Goal: Check status: Check status

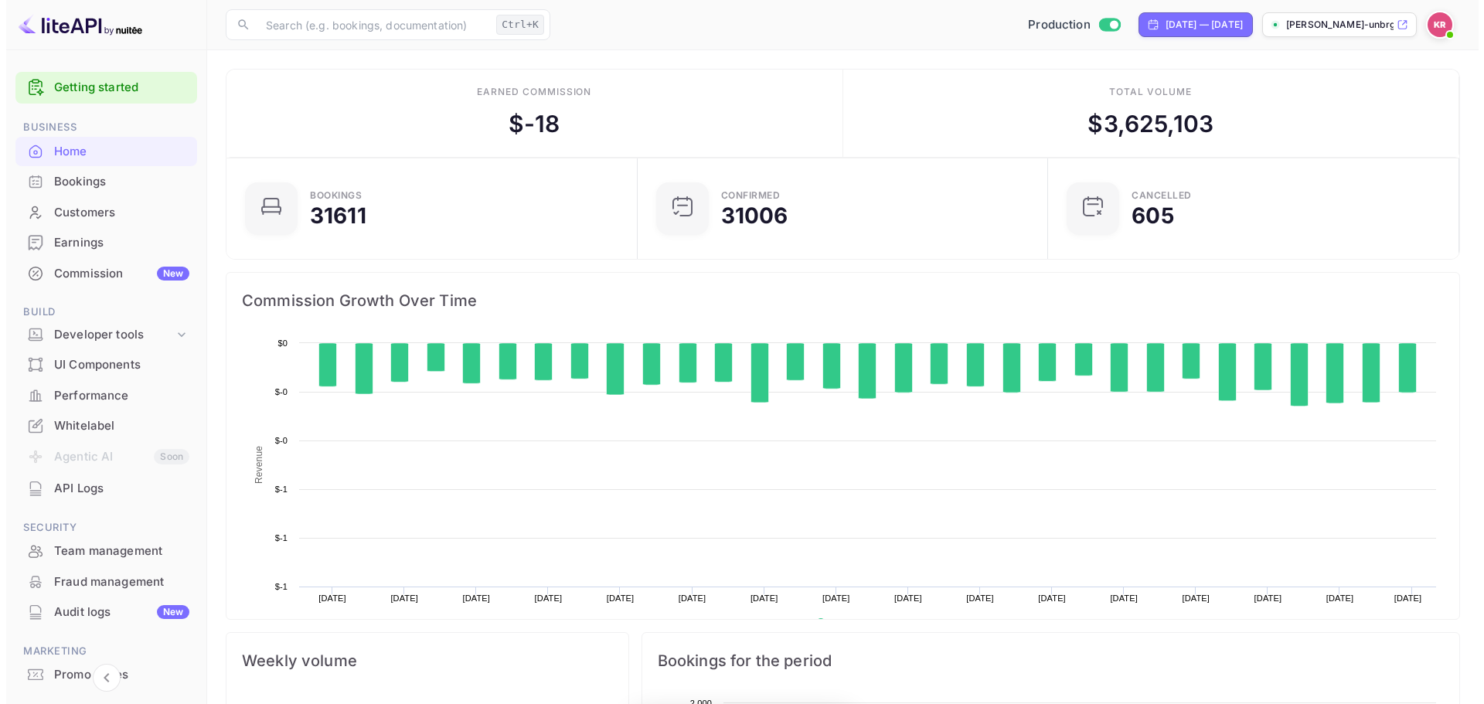
scroll to position [240, 390]
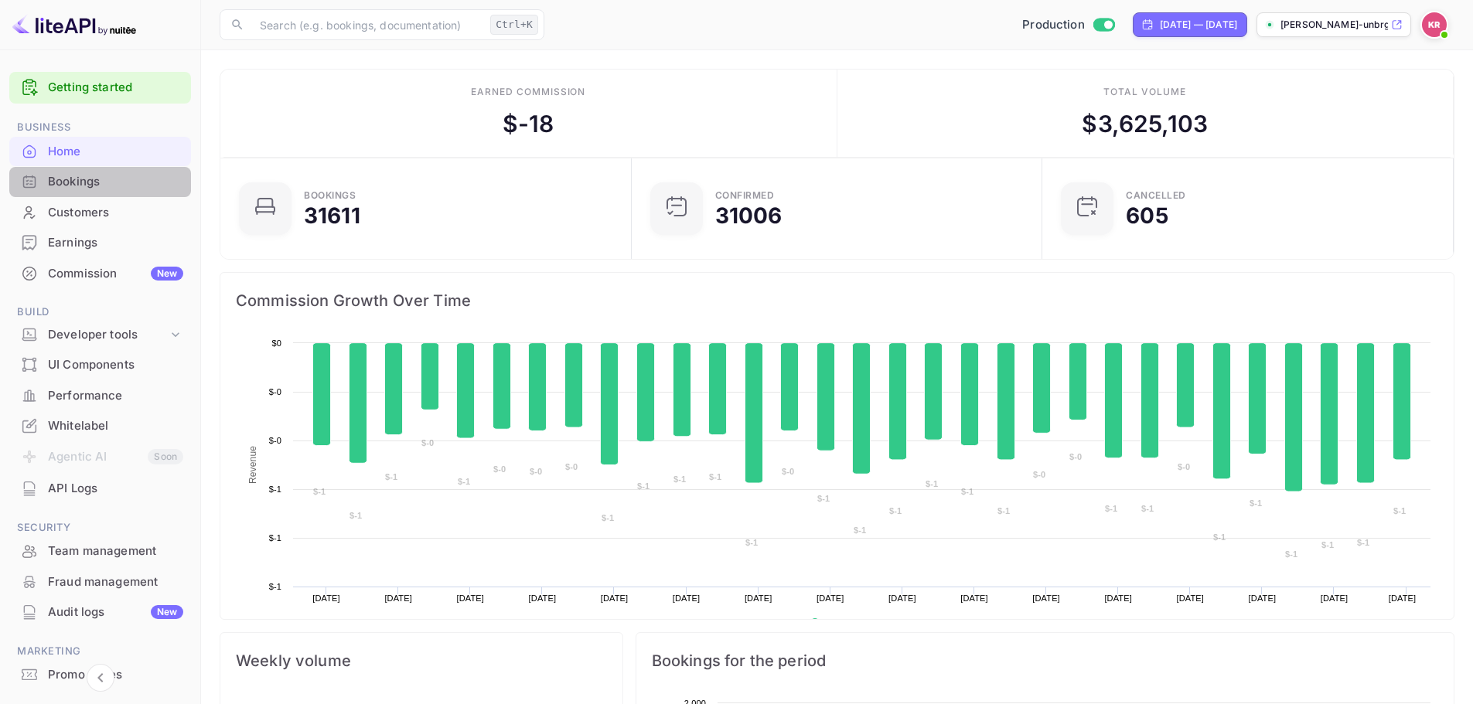
click at [106, 182] on div "Bookings" at bounding box center [115, 182] width 135 height 18
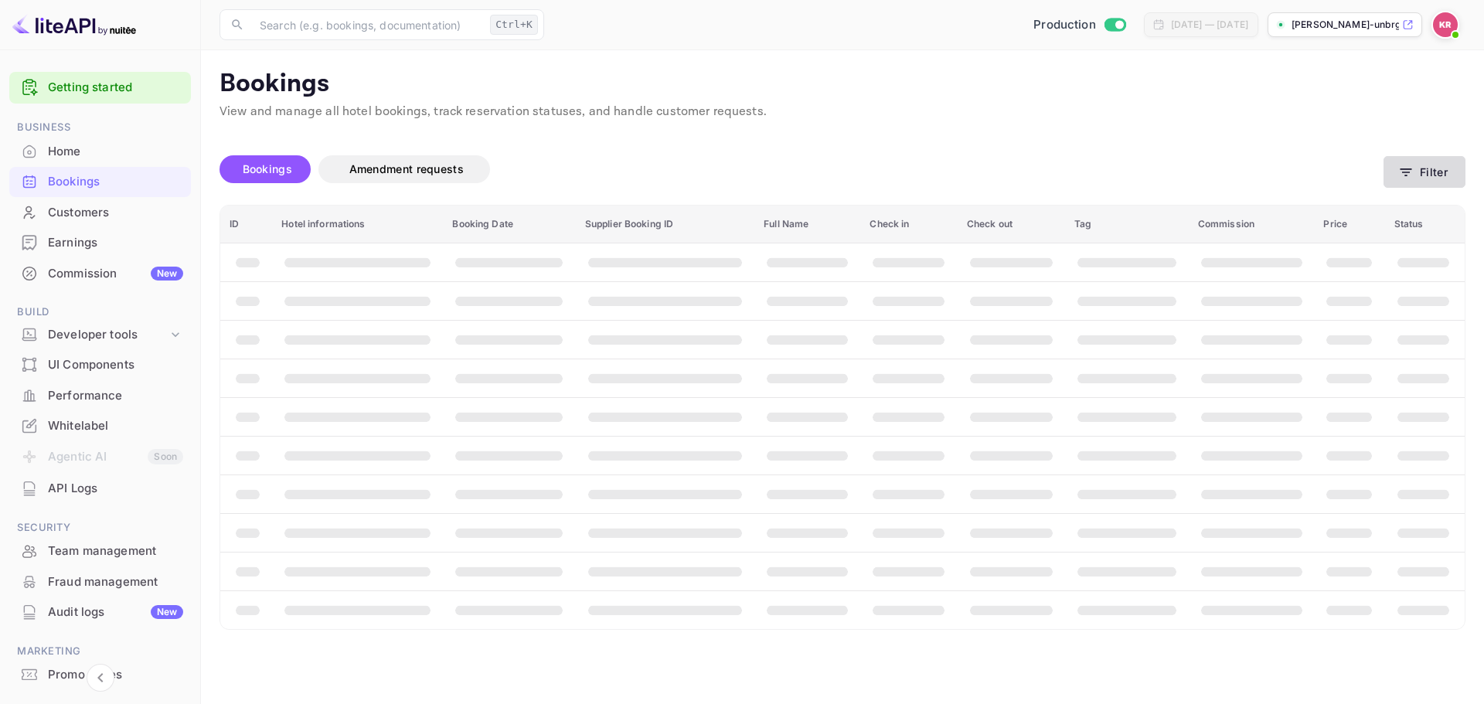
click at [1444, 182] on button "Filter" at bounding box center [1425, 172] width 82 height 32
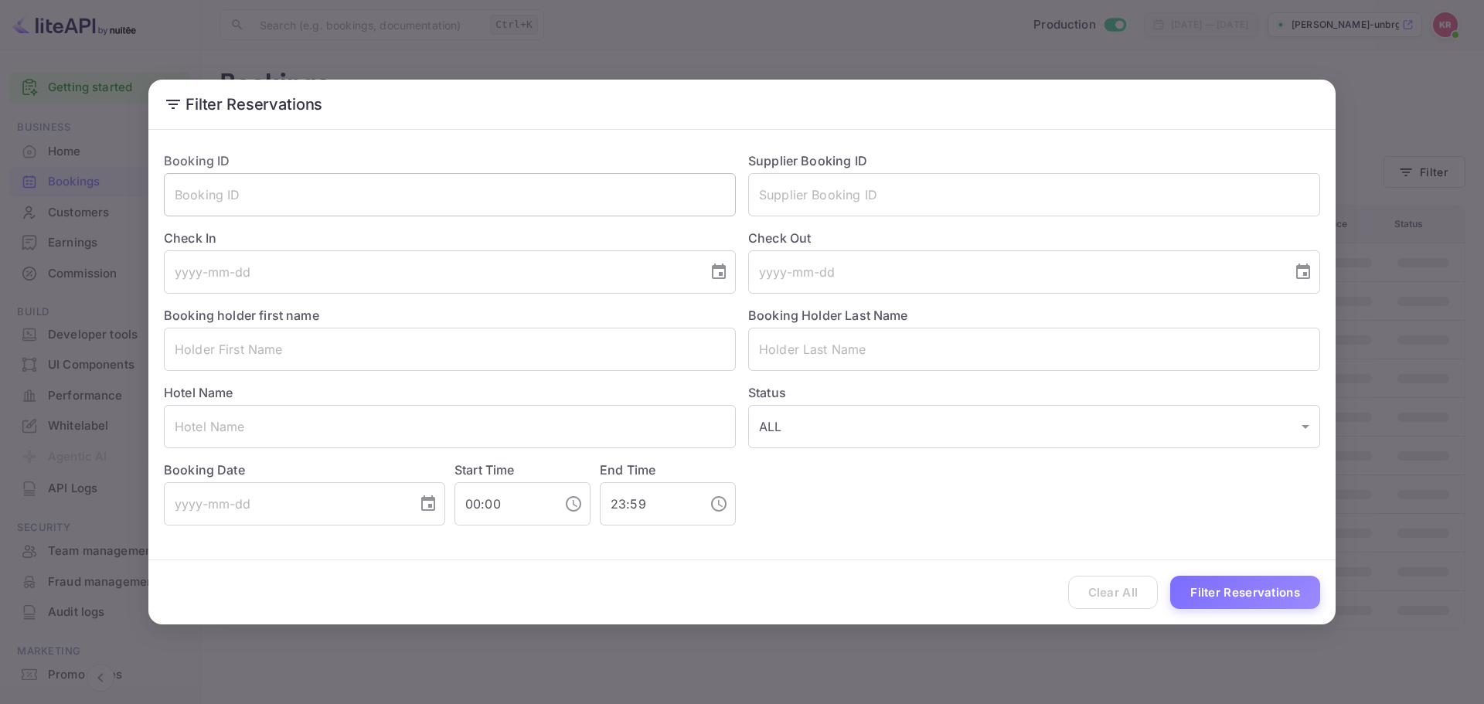
click at [517, 186] on input "text" at bounding box center [450, 194] width 572 height 43
paste input "YXrryysL_"
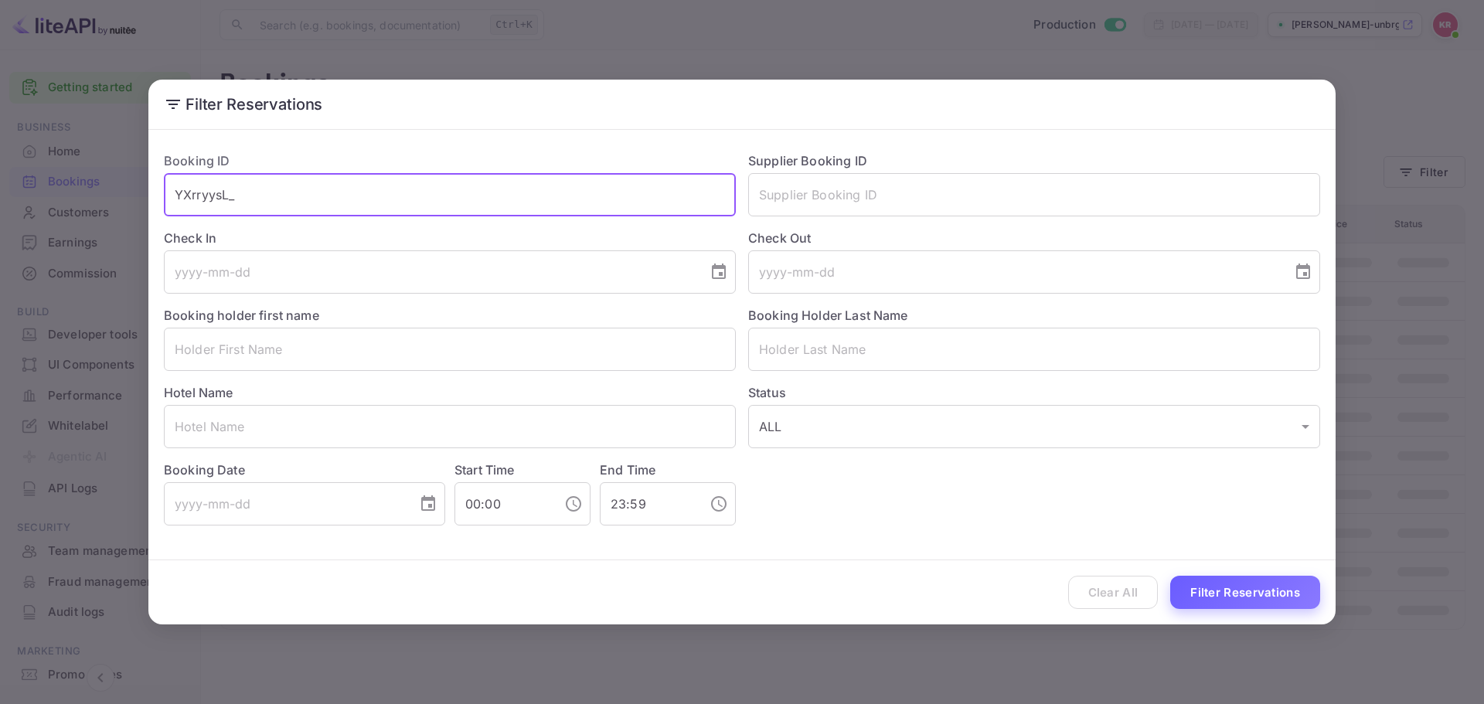
type input "YXrryysL_"
click at [1221, 588] on button "Filter Reservations" at bounding box center [1246, 592] width 150 height 33
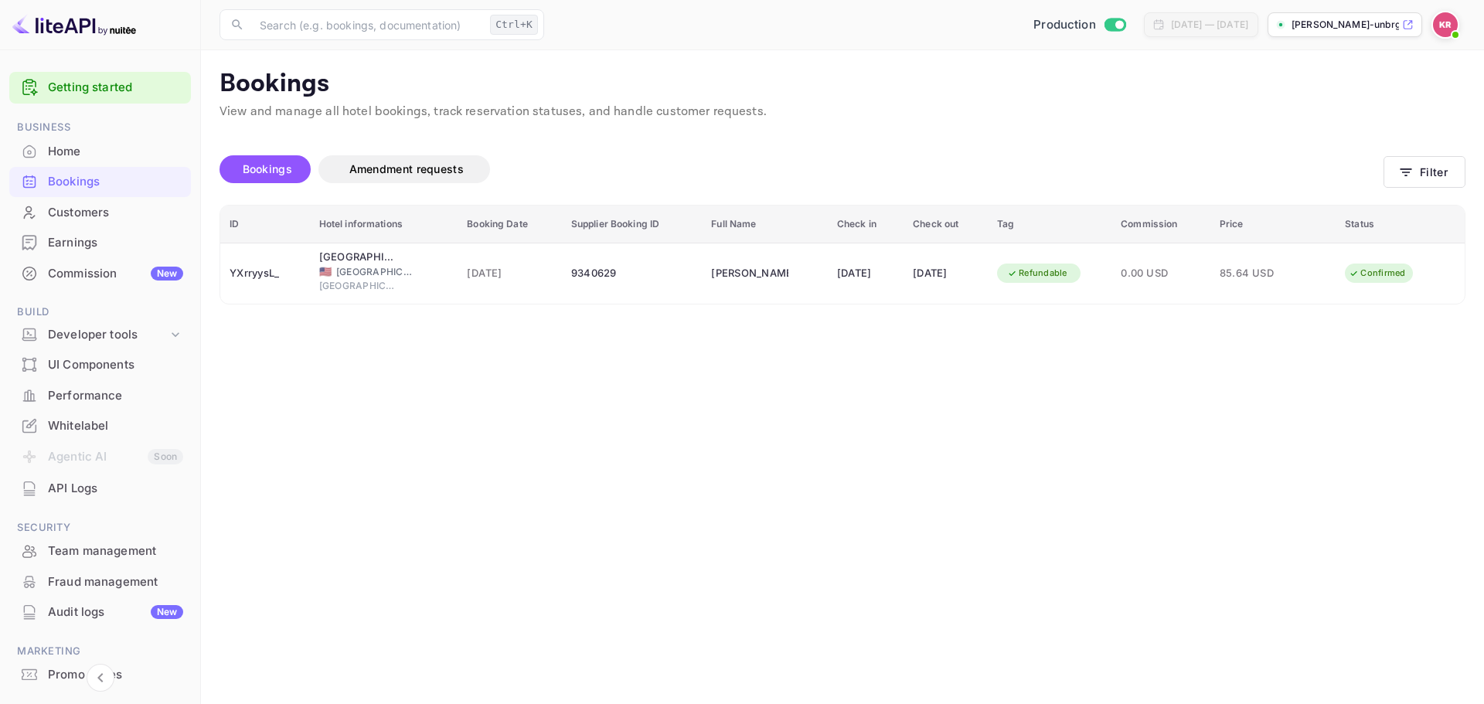
click at [662, 486] on main "Bookings View and manage all hotel bookings, track reservation statuses, and ha…" at bounding box center [842, 377] width 1283 height 654
